Goal: Information Seeking & Learning: Find contact information

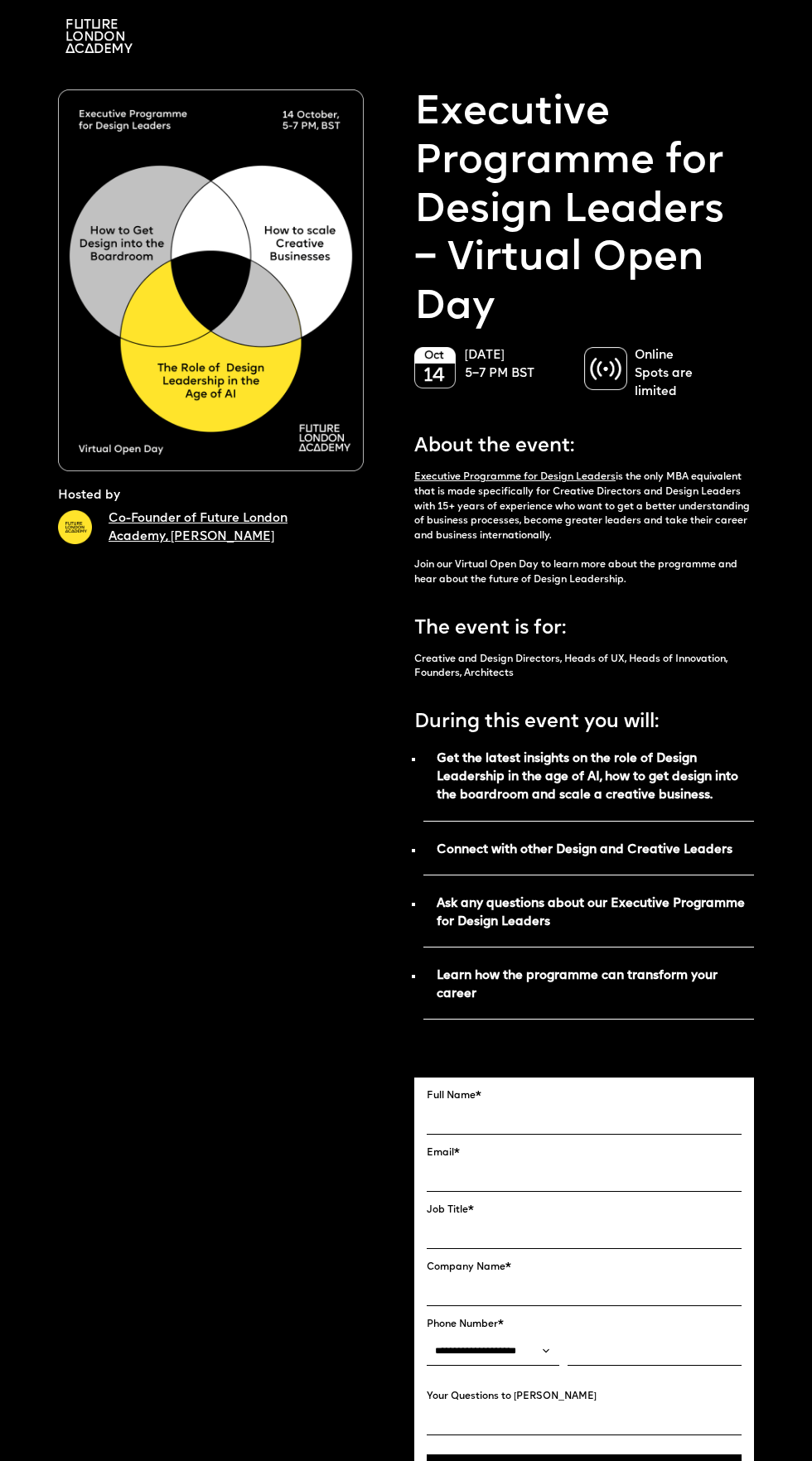
click at [241, 537] on link "Co-Founder of Future London Academy, Ekaterina Solomeina" at bounding box center [197, 528] width 179 height 31
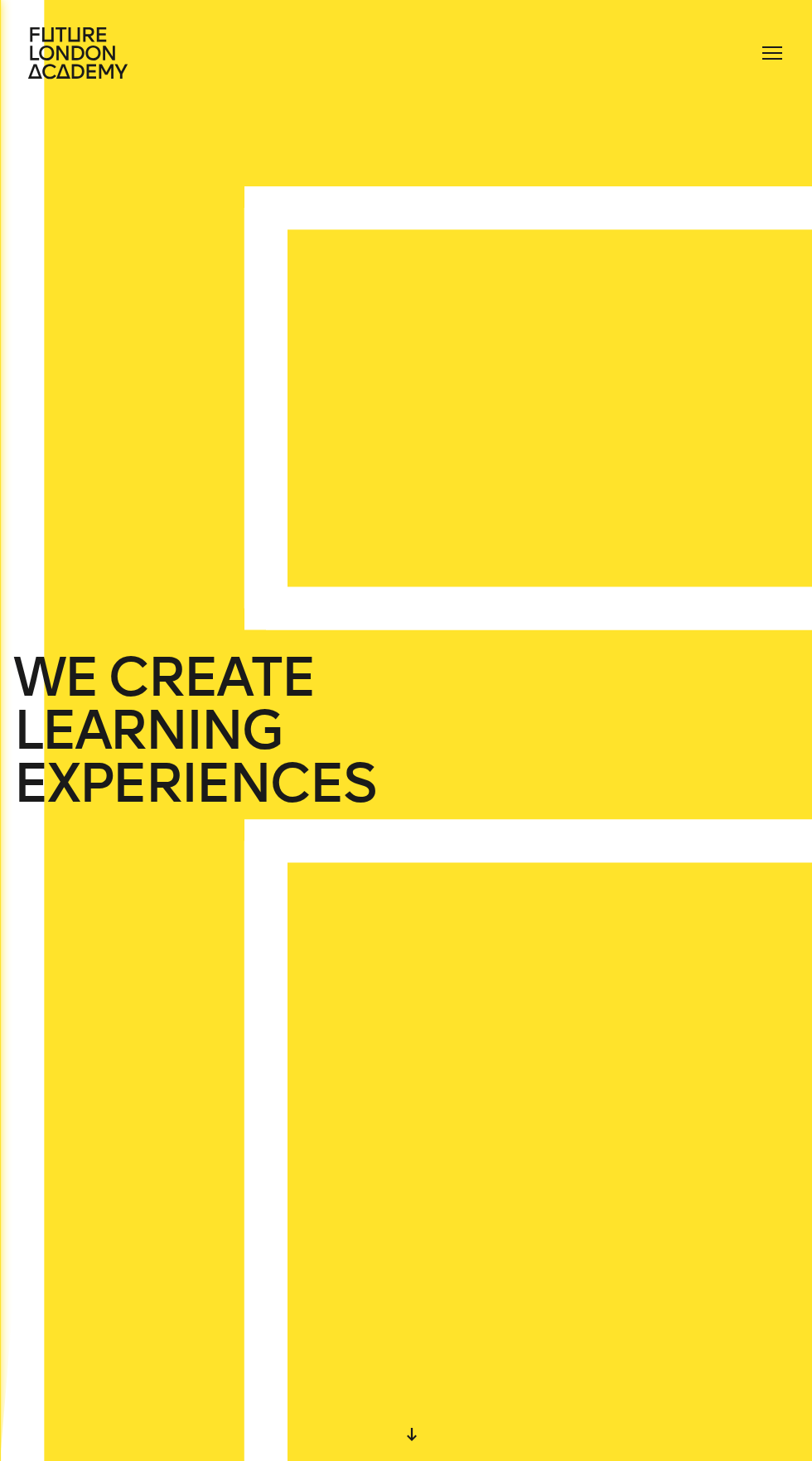
click at [765, 53] on span at bounding box center [772, 53] width 20 height 2
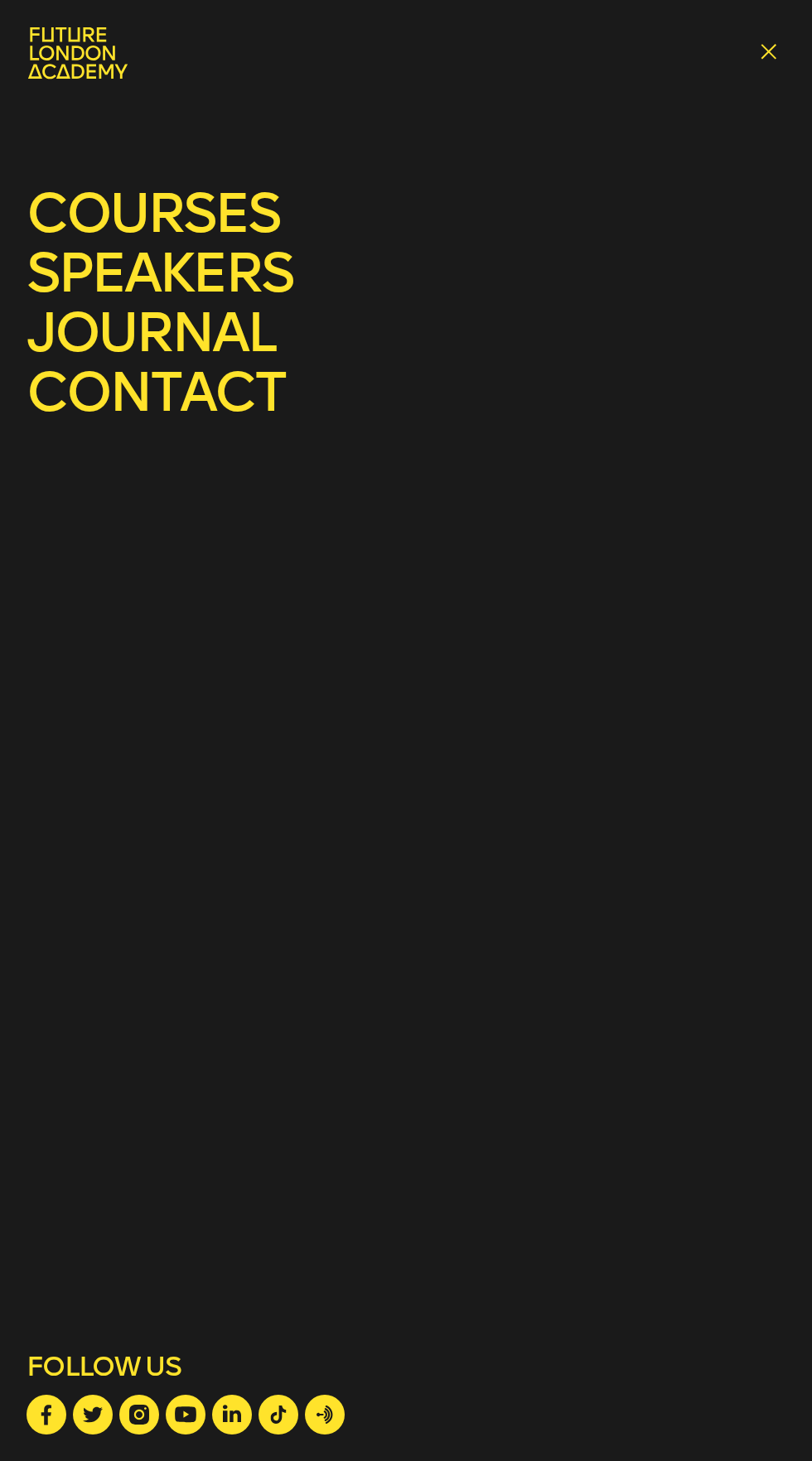
click at [276, 272] on link "speakers" at bounding box center [159, 272] width 266 height 66
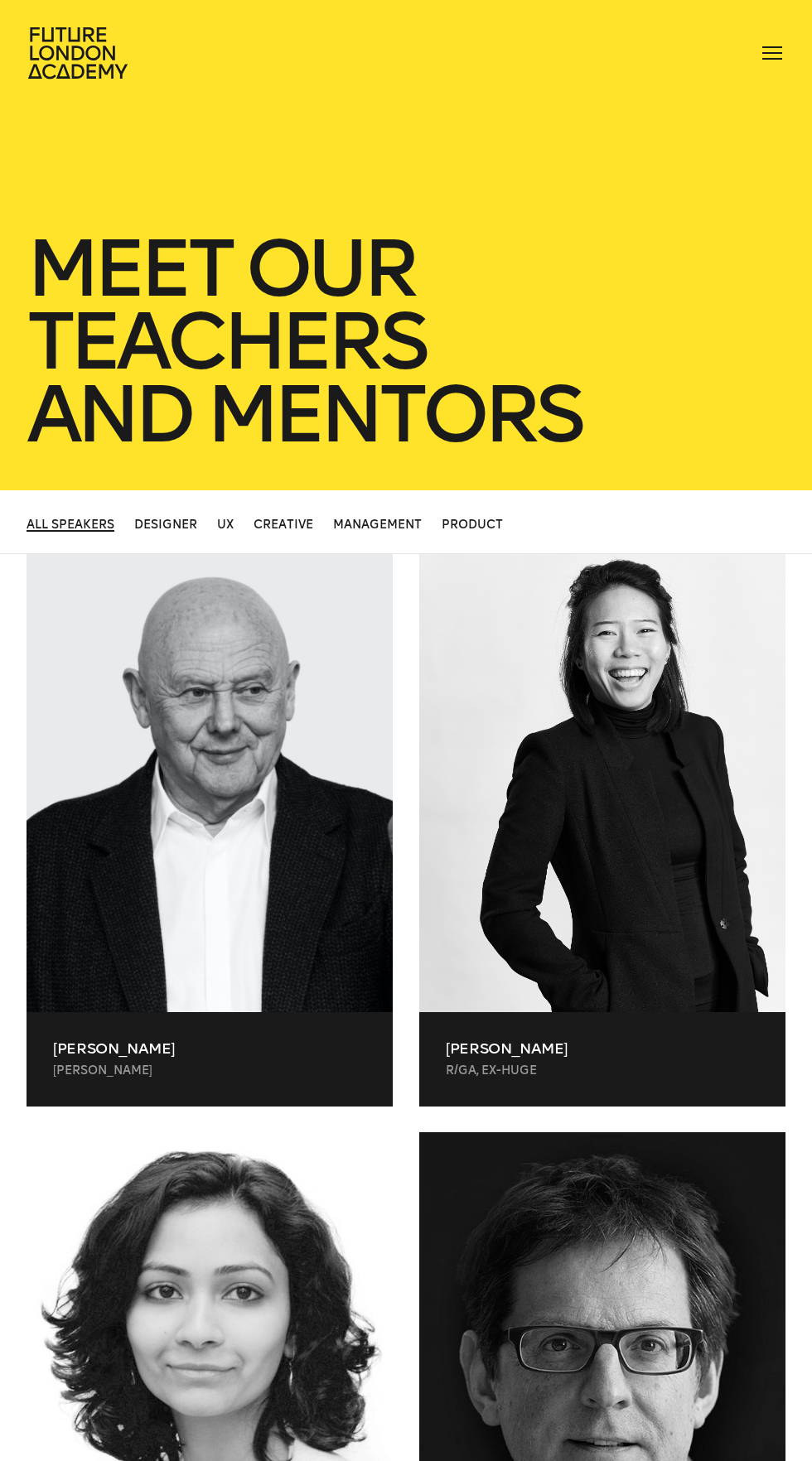
click at [249, 896] on div at bounding box center [210, 783] width 366 height 458
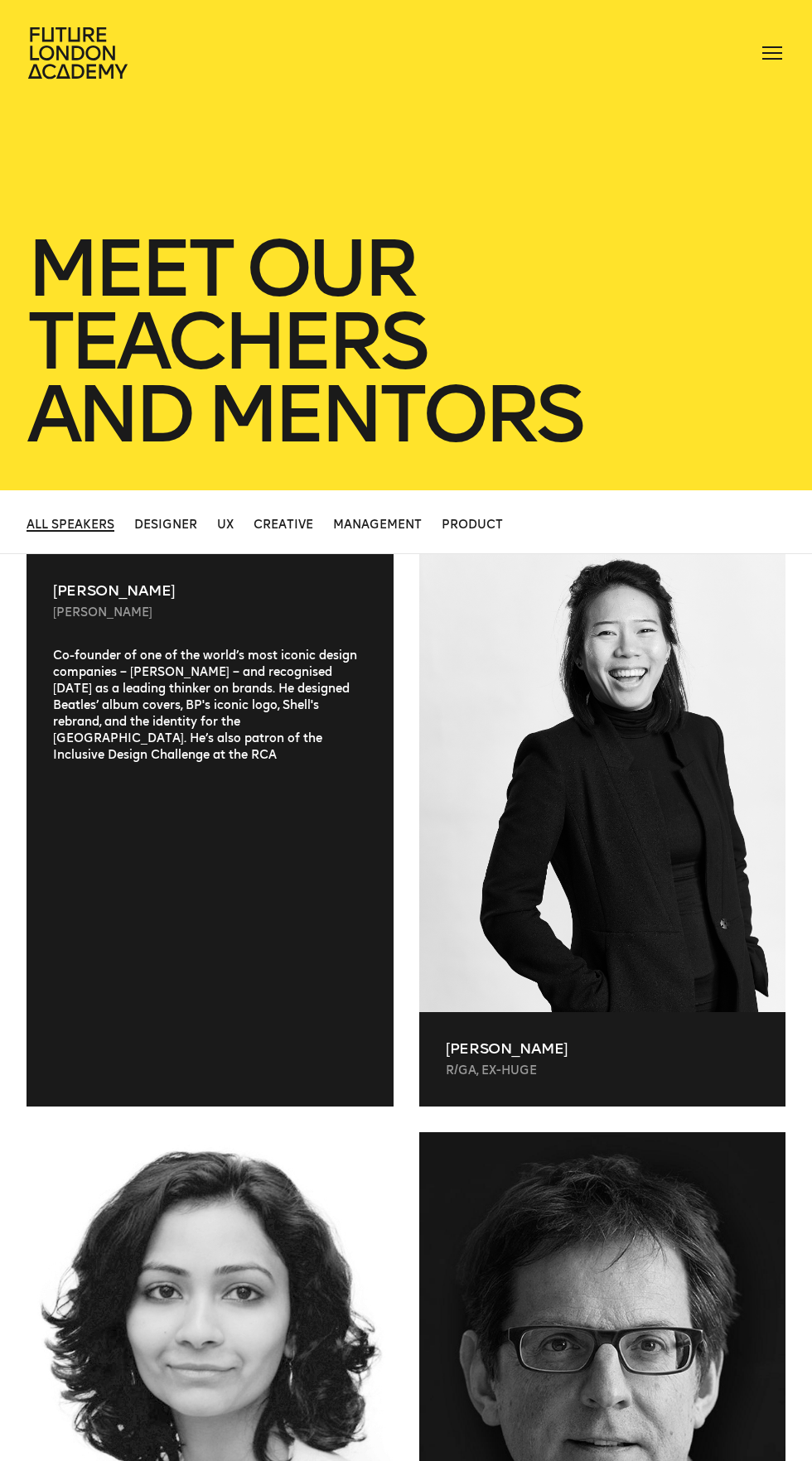
click at [619, 1008] on div at bounding box center [602, 783] width 366 height 458
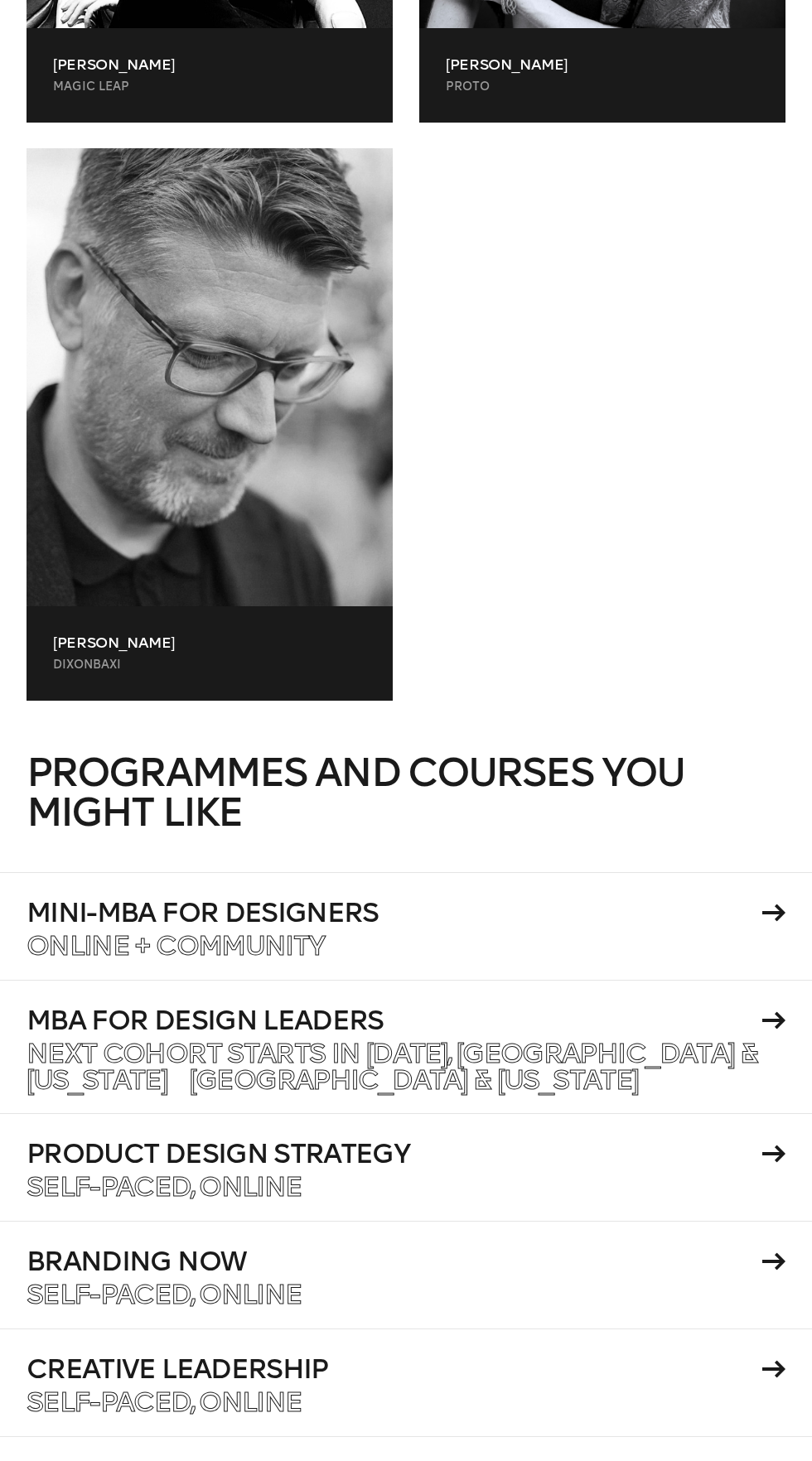
scroll to position [63564, 0]
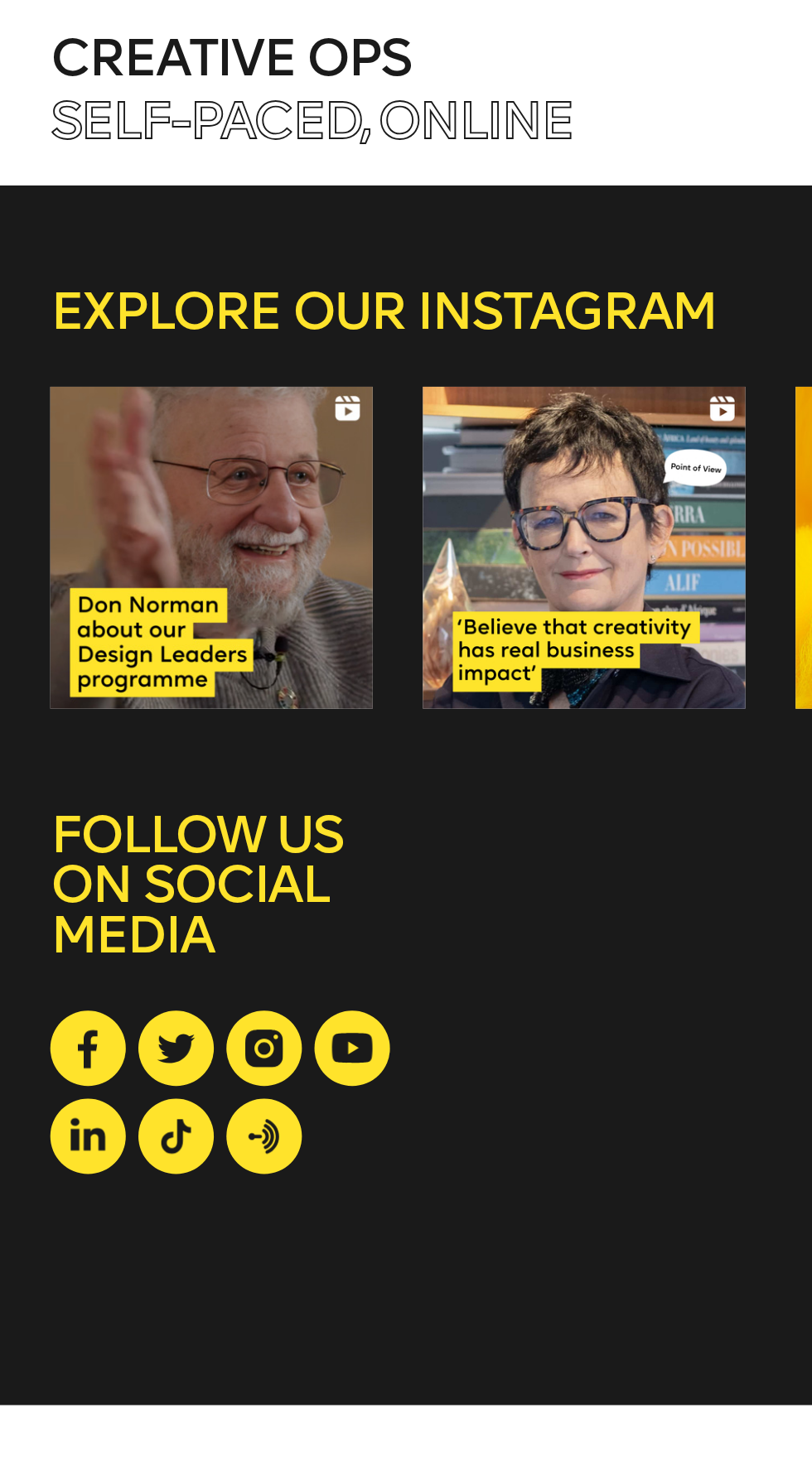
click at [0, 0] on icon at bounding box center [0, 0] width 0 height 0
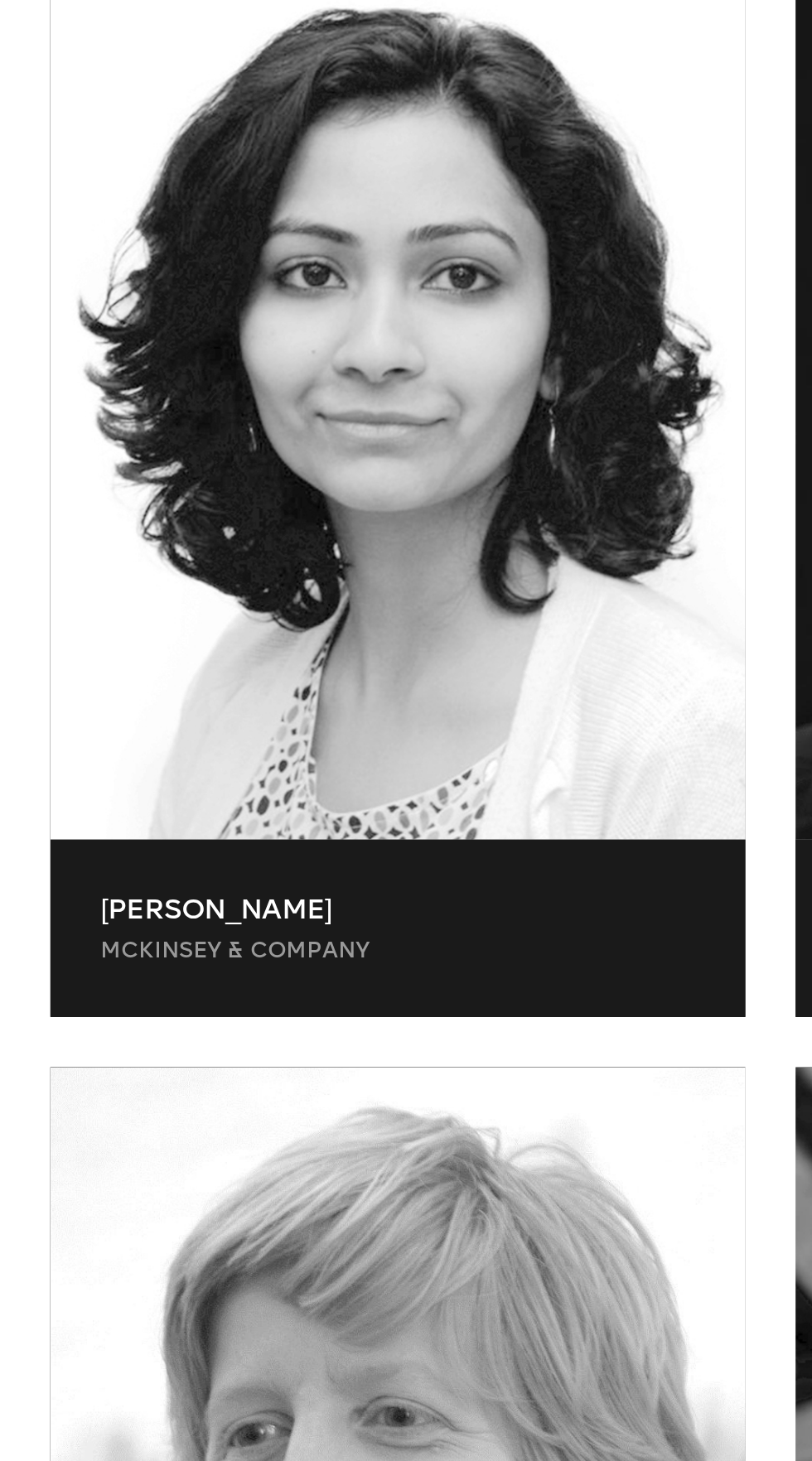
scroll to position [0, 0]
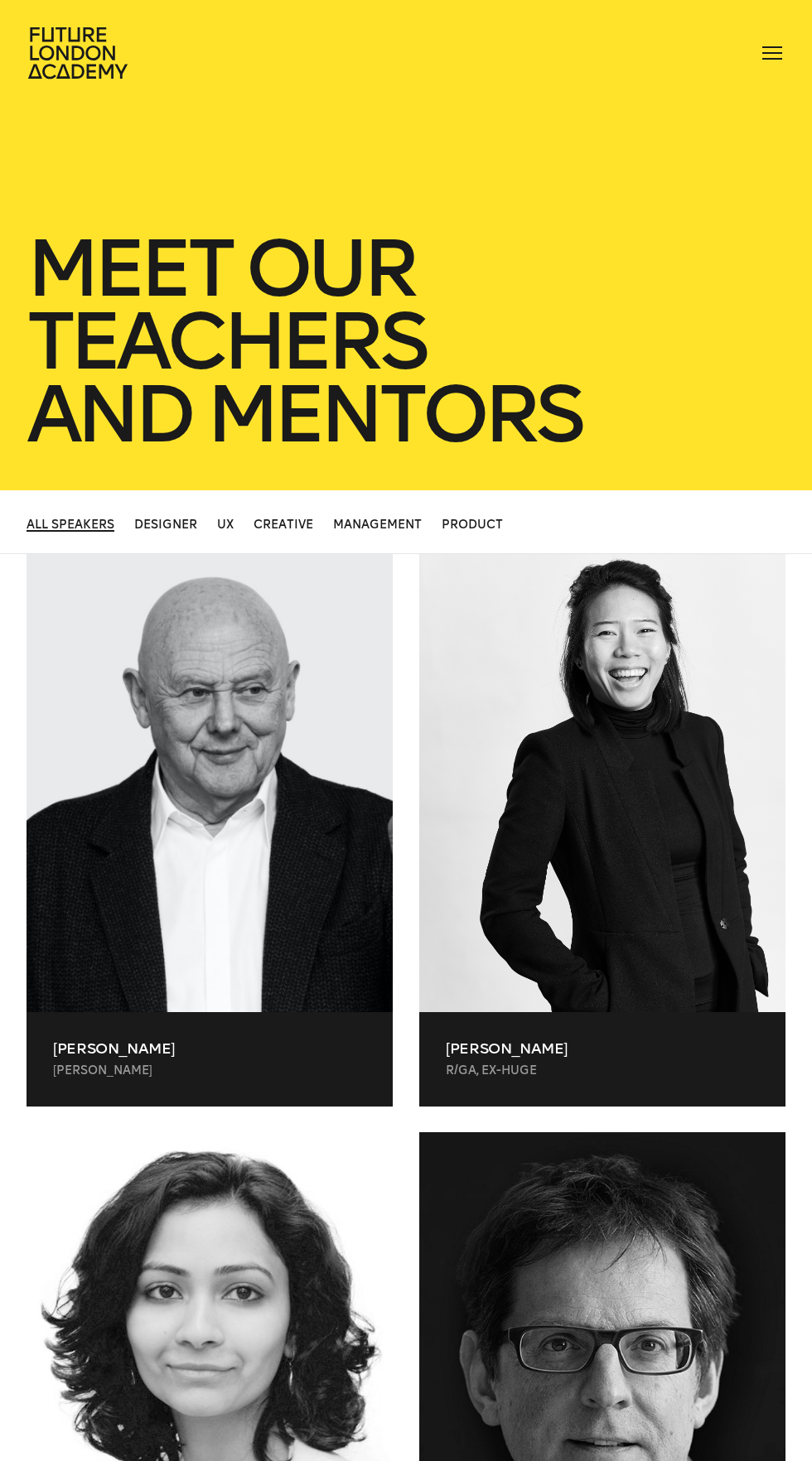
click at [778, 61] on div at bounding box center [772, 53] width 27 height 27
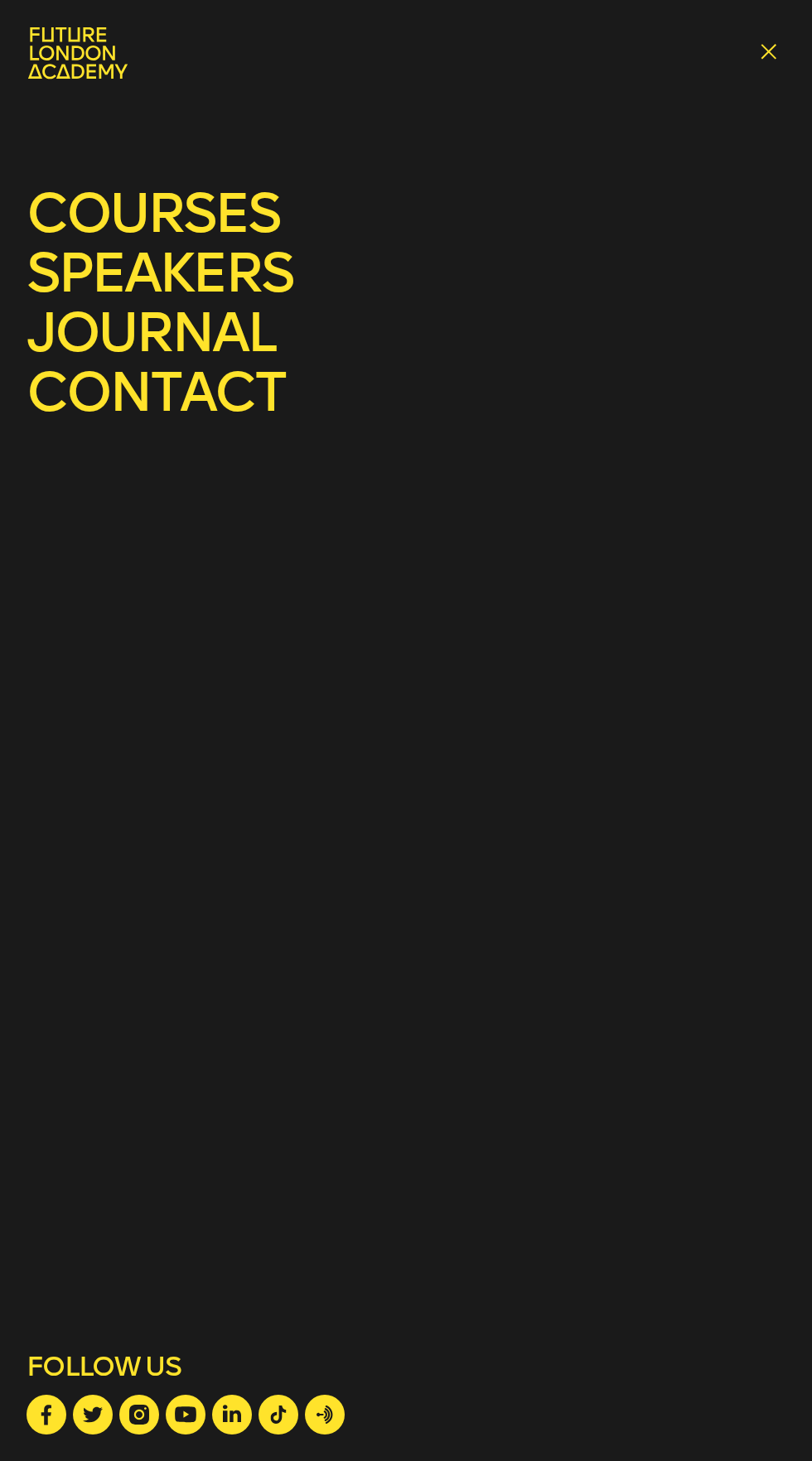
click at [242, 394] on link "contact" at bounding box center [156, 392] width 258 height 66
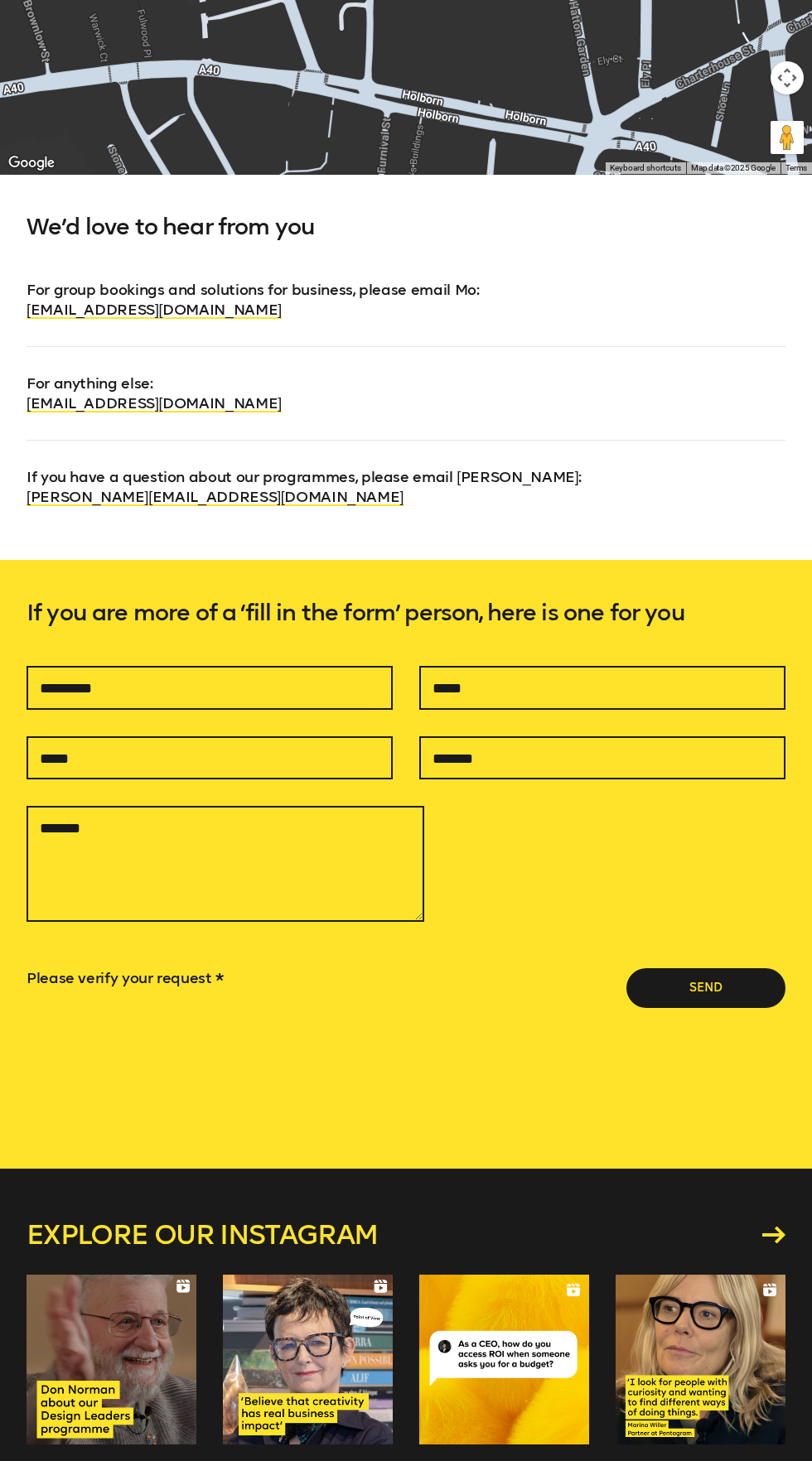
scroll to position [1215, 0]
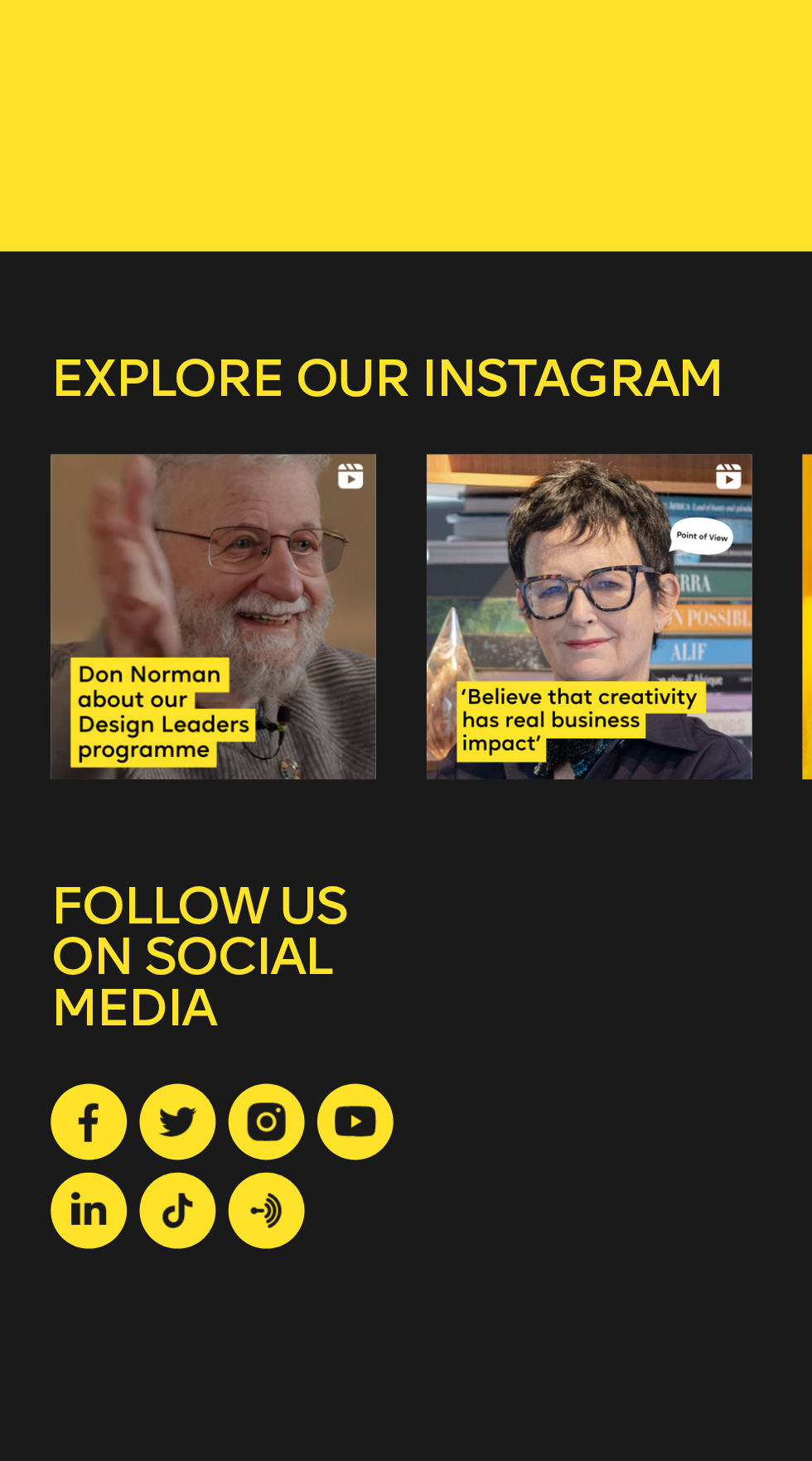
click at [56, 1244] on link at bounding box center [47, 1237] width 40 height 40
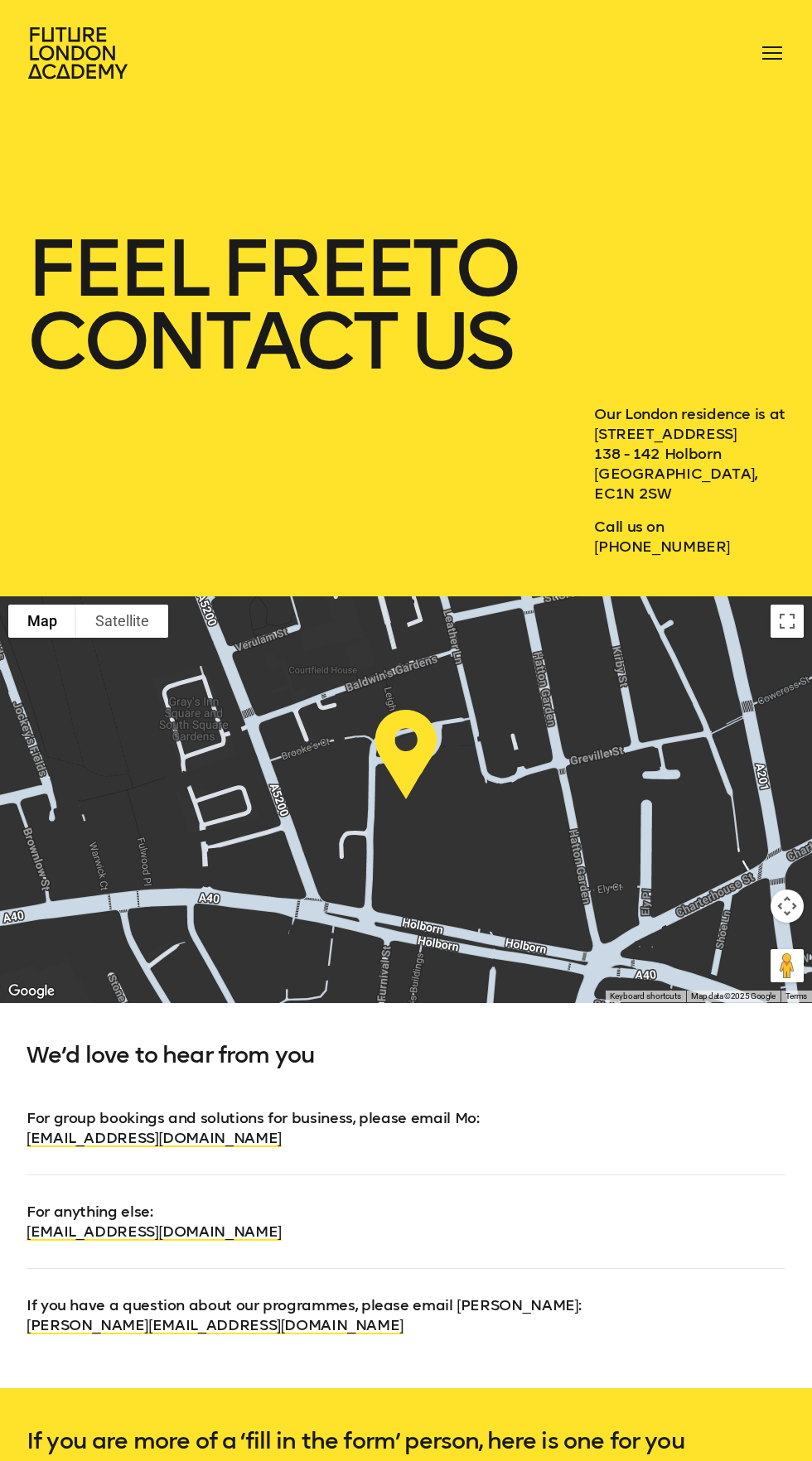
scroll to position [5, 0]
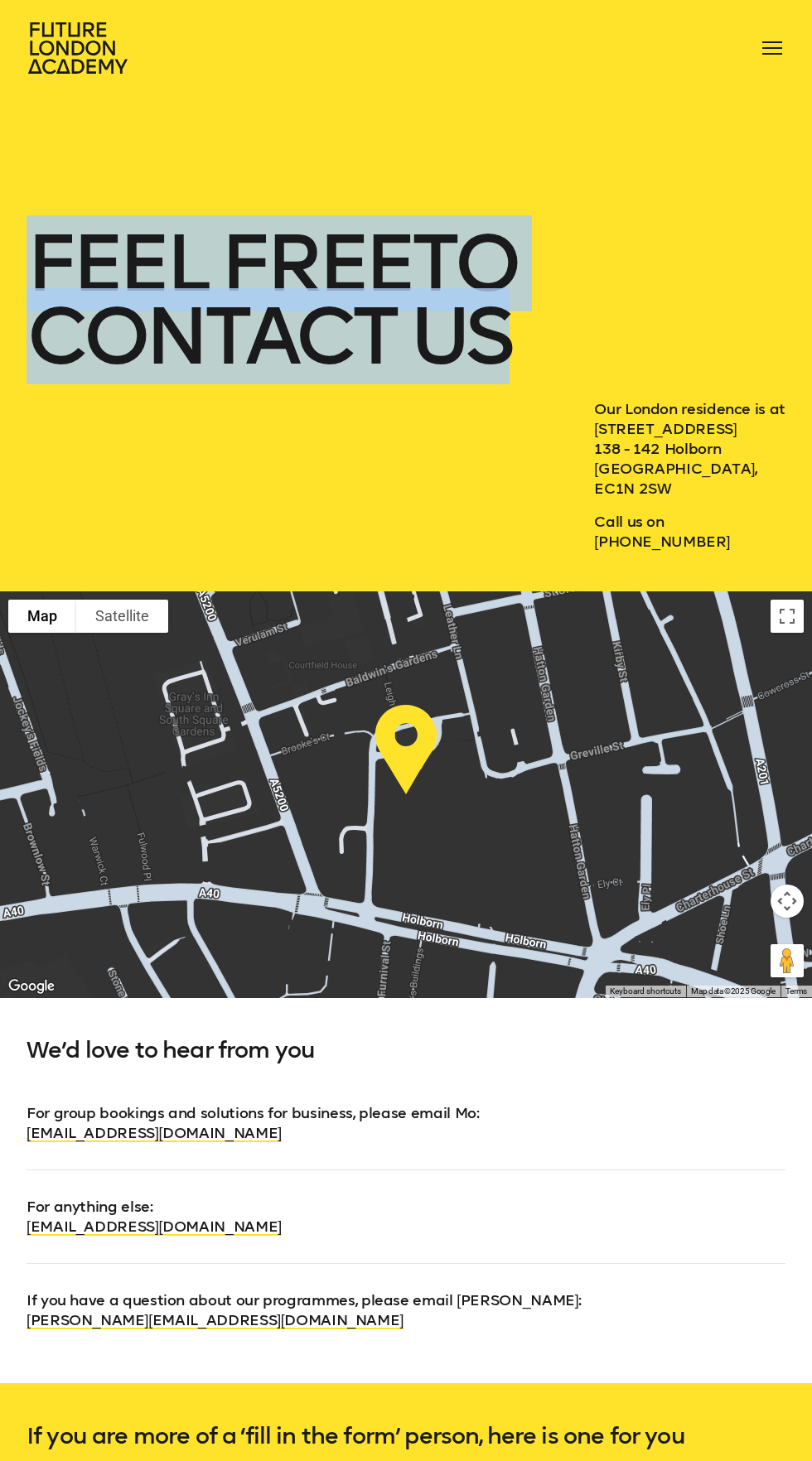
copy h1 "feel free to contact us"
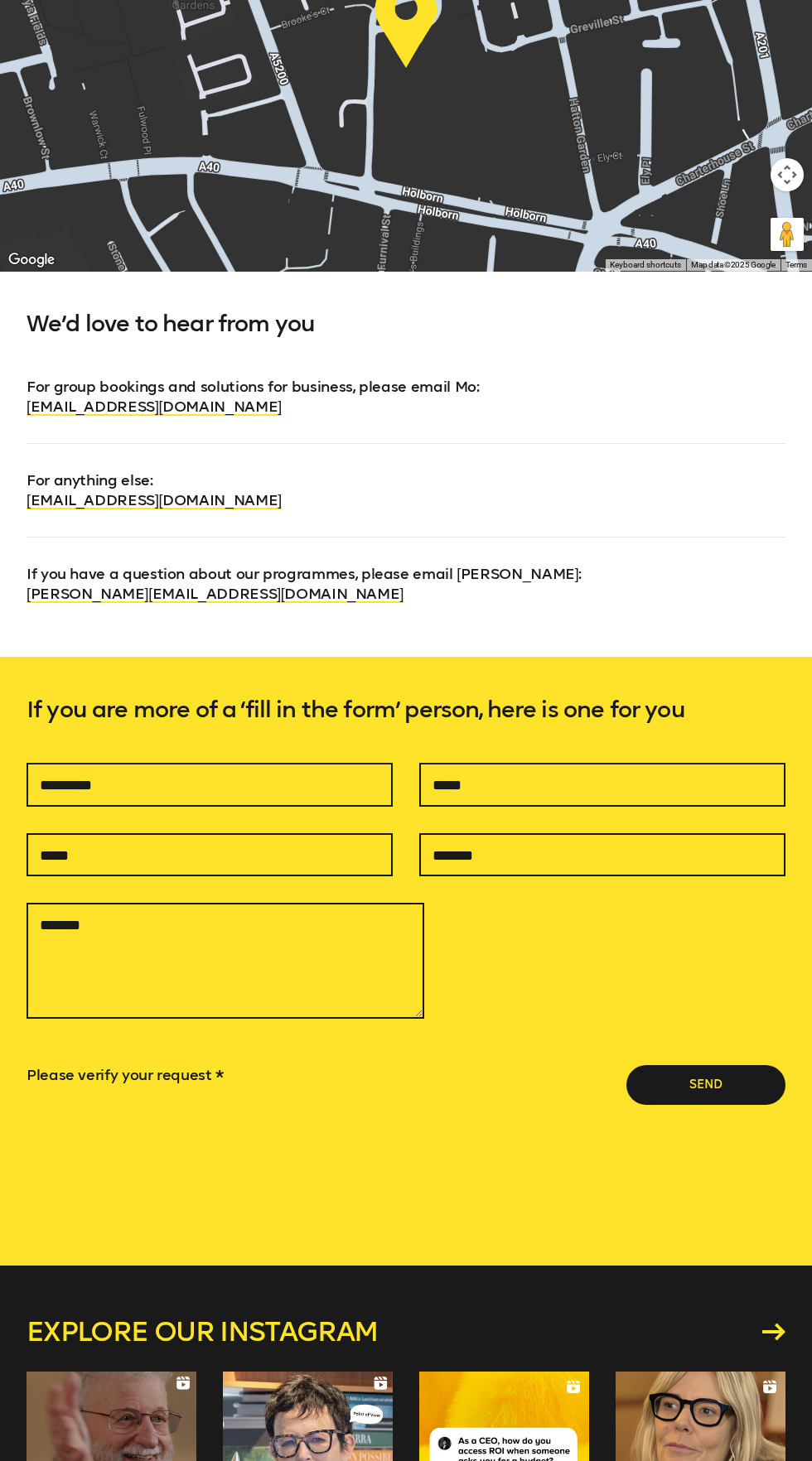
scroll to position [1342, 0]
